Goal: Task Accomplishment & Management: Use online tool/utility

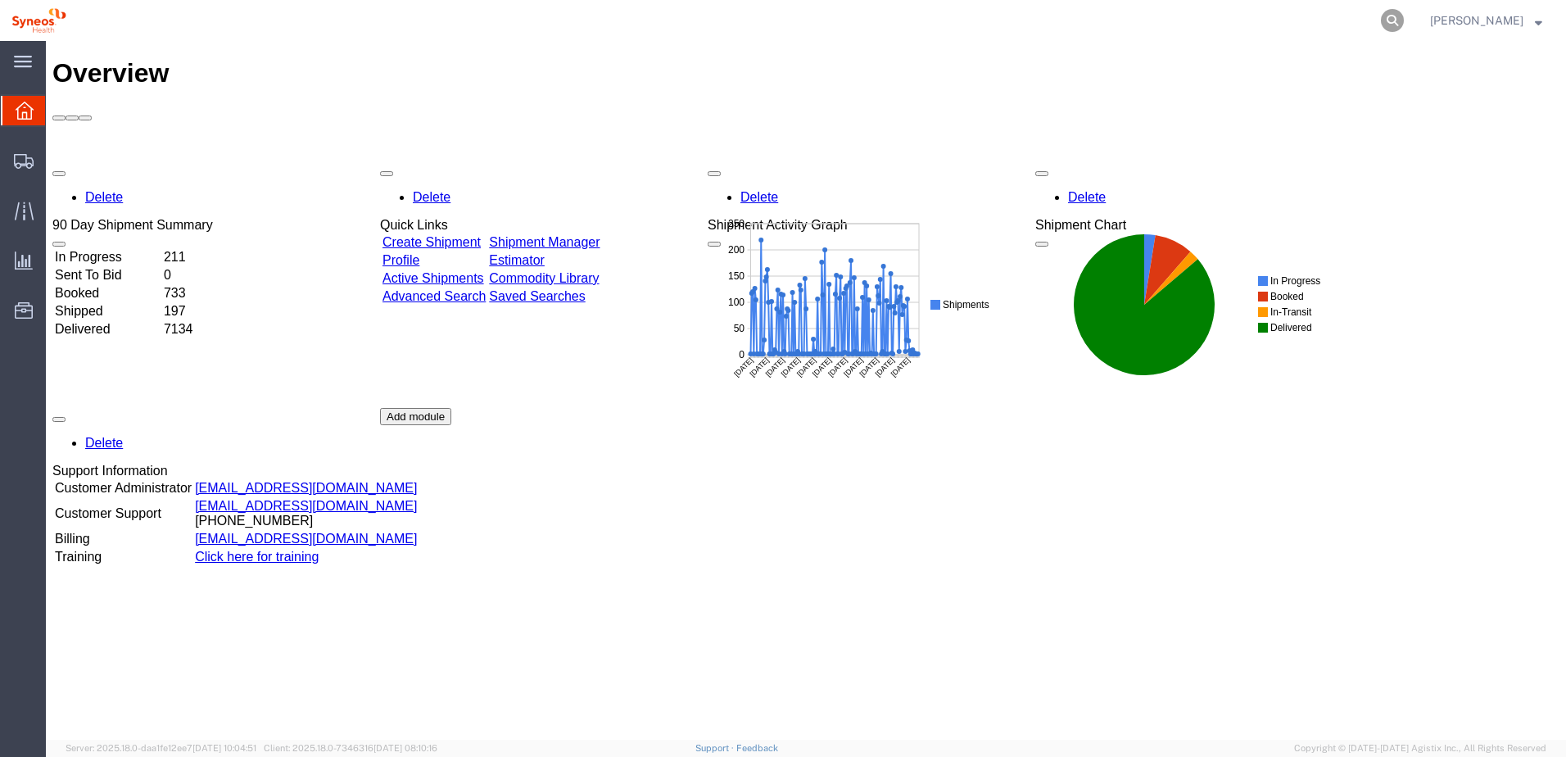
click at [1404, 20] on icon at bounding box center [1392, 20] width 23 height 23
click at [1334, 20] on input "search" at bounding box center [1132, 20] width 498 height 39
paste input "56703438"
type input "56703438"
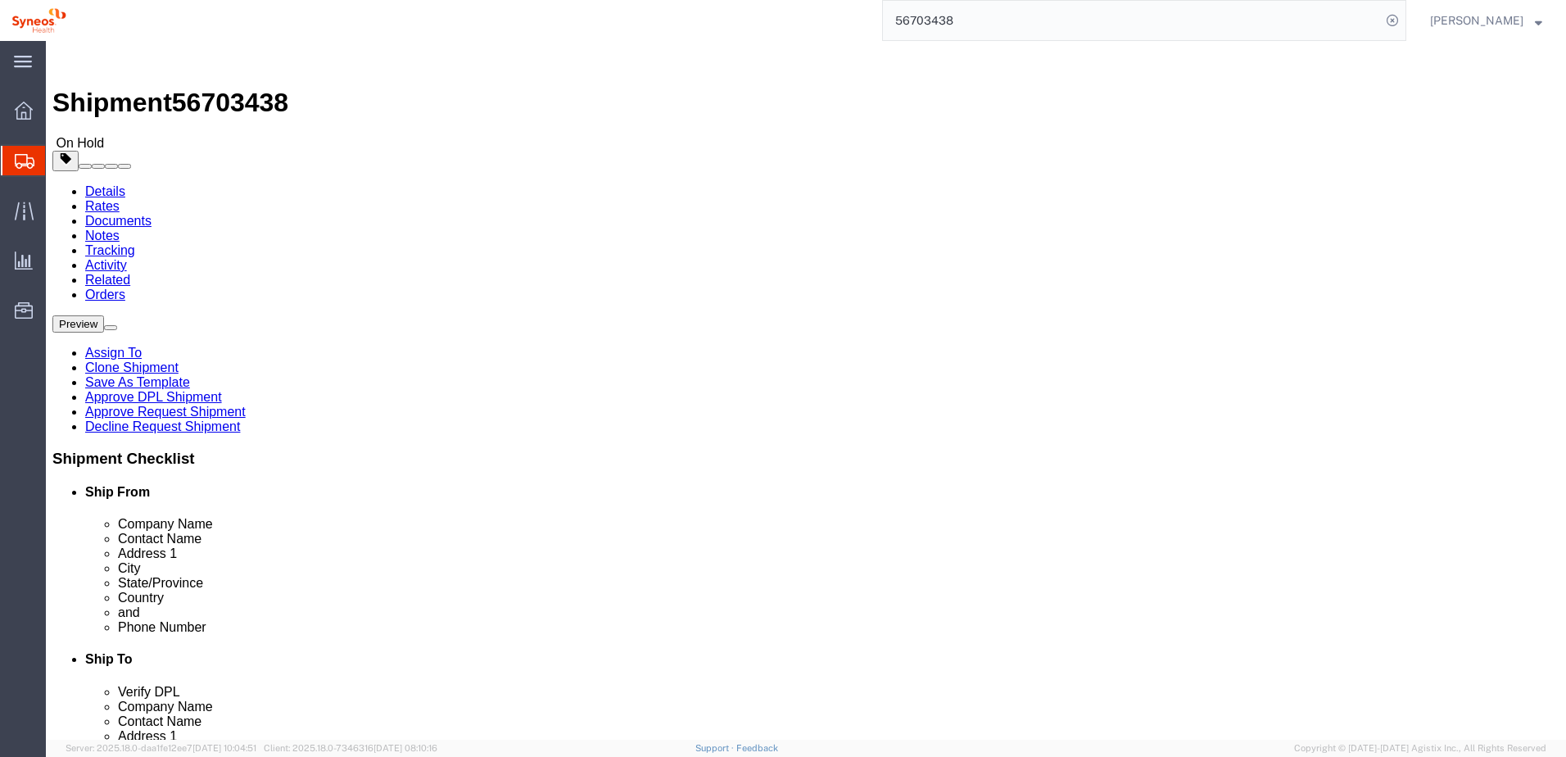
select select
click link "Approve DPL Shipment"
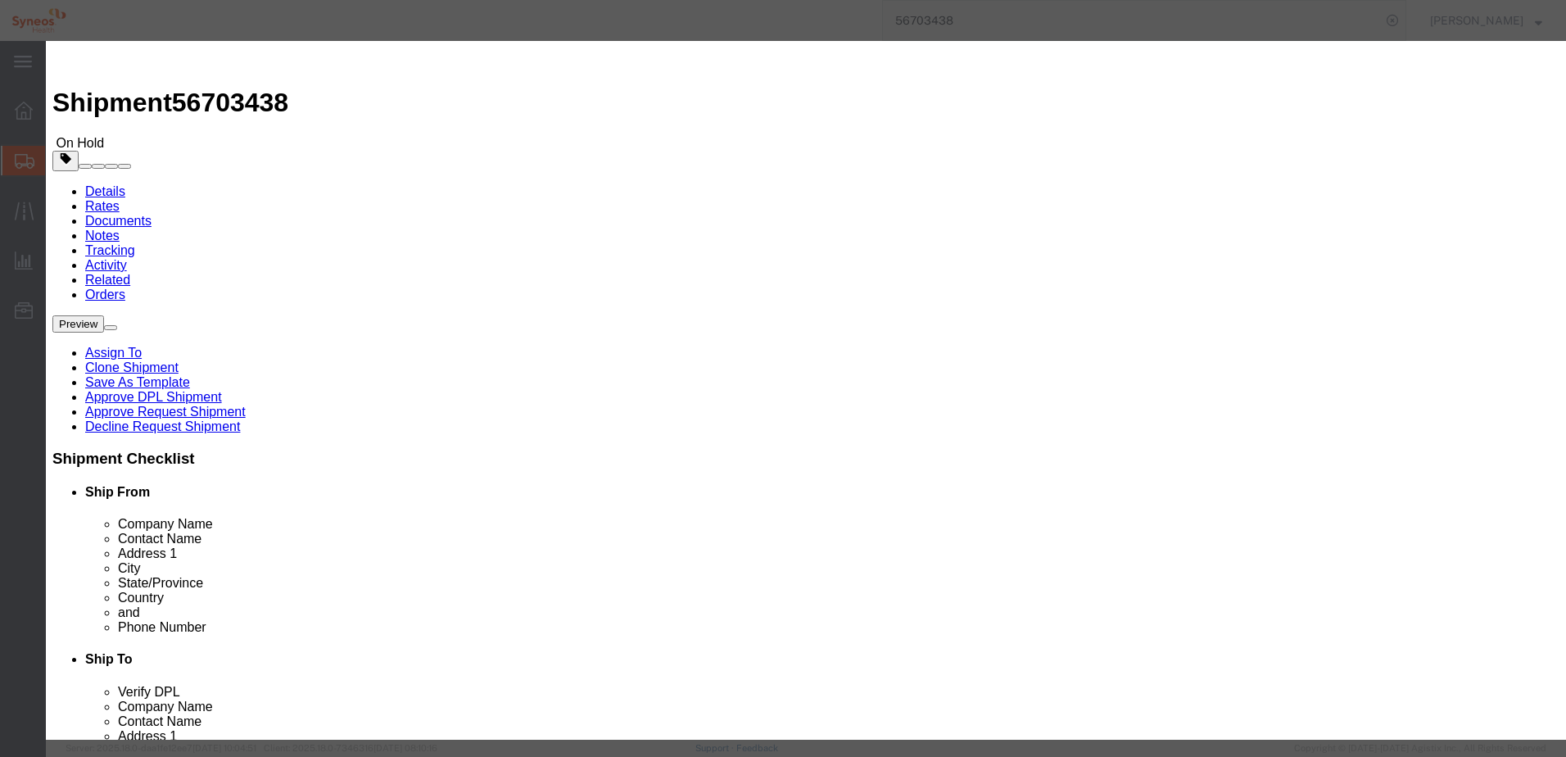
click button "Yes"
